Goal: Find specific page/section: Find specific page/section

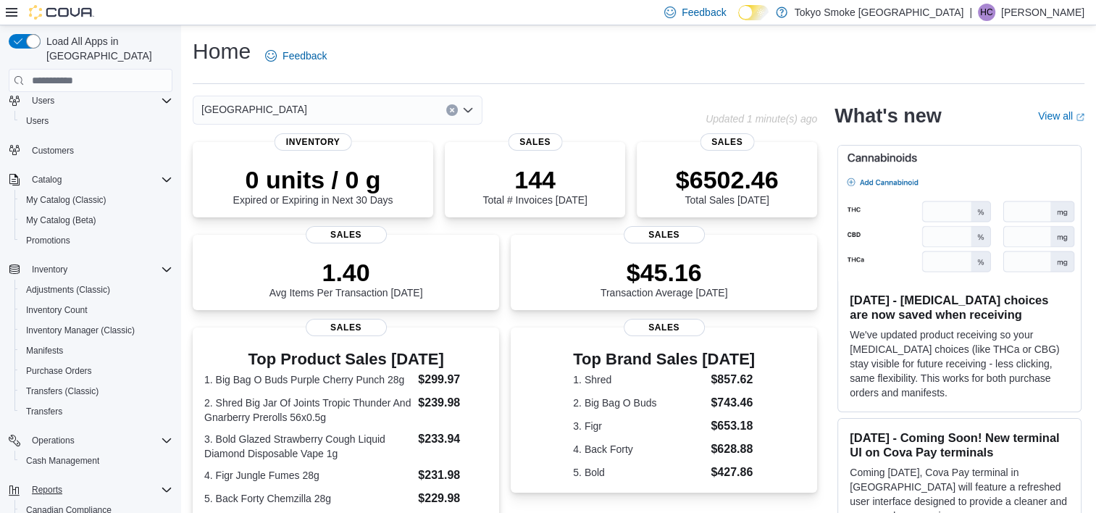
scroll to position [72, 0]
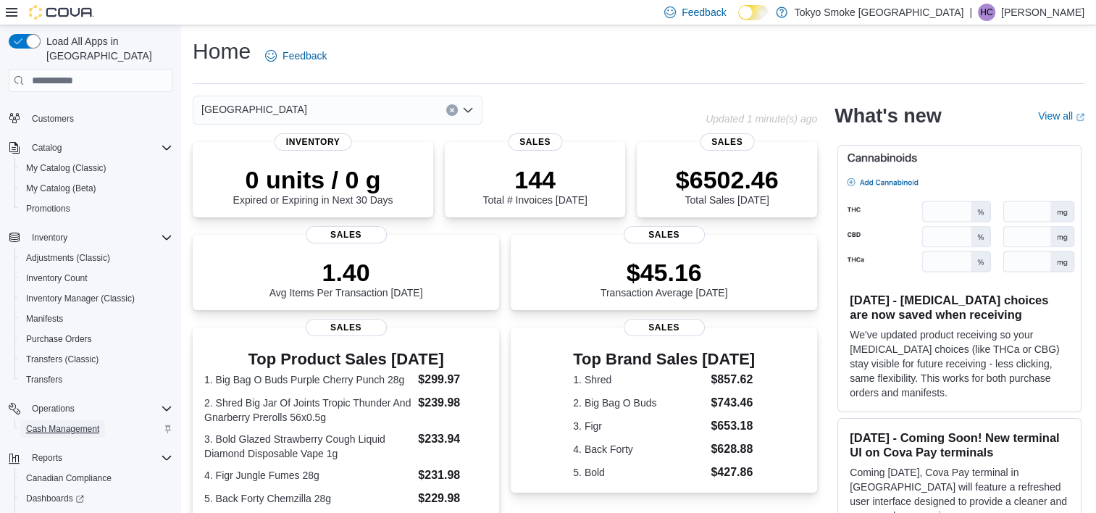
click at [64, 420] on span "Cash Management" at bounding box center [62, 428] width 73 height 17
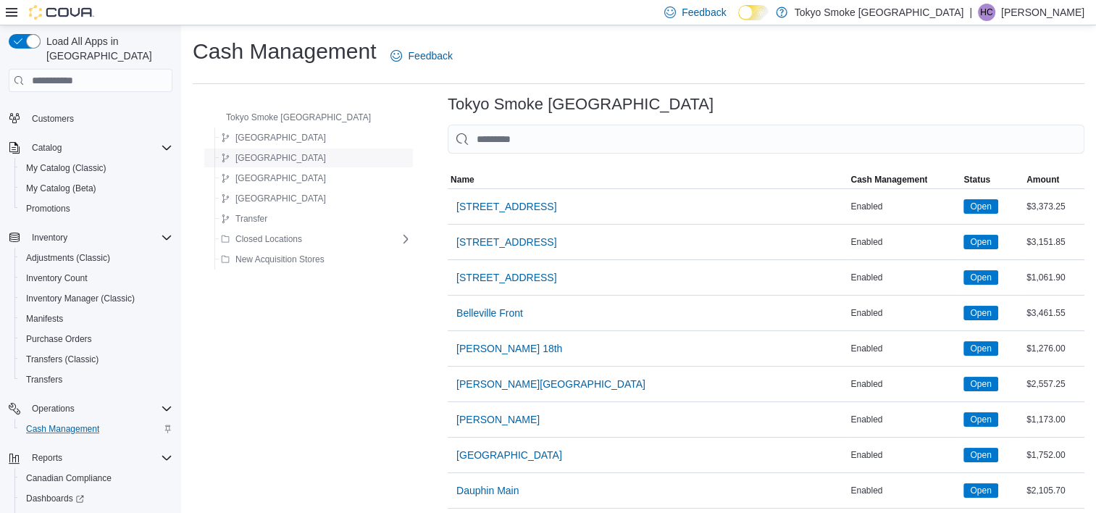
click at [299, 161] on div "[GEOGRAPHIC_DATA]" at bounding box center [313, 157] width 196 height 17
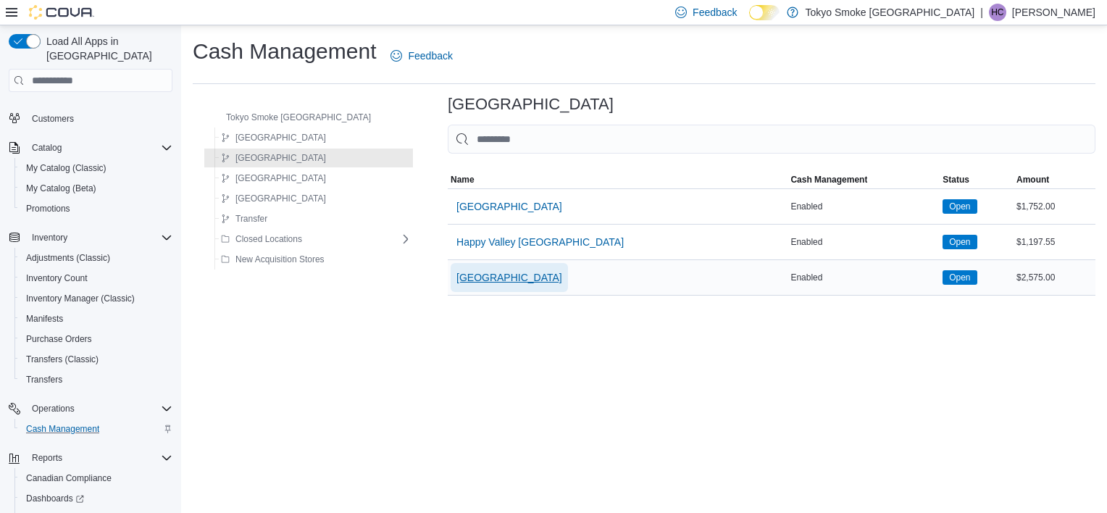
click at [554, 283] on button "[GEOGRAPHIC_DATA]" at bounding box center [509, 277] width 117 height 29
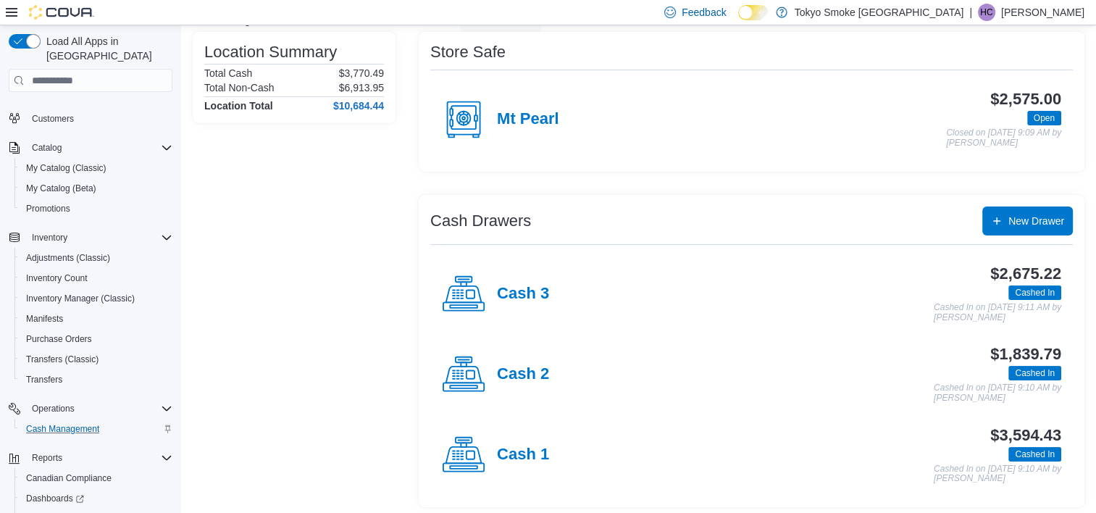
scroll to position [117, 0]
